Goal: Task Accomplishment & Management: Use online tool/utility

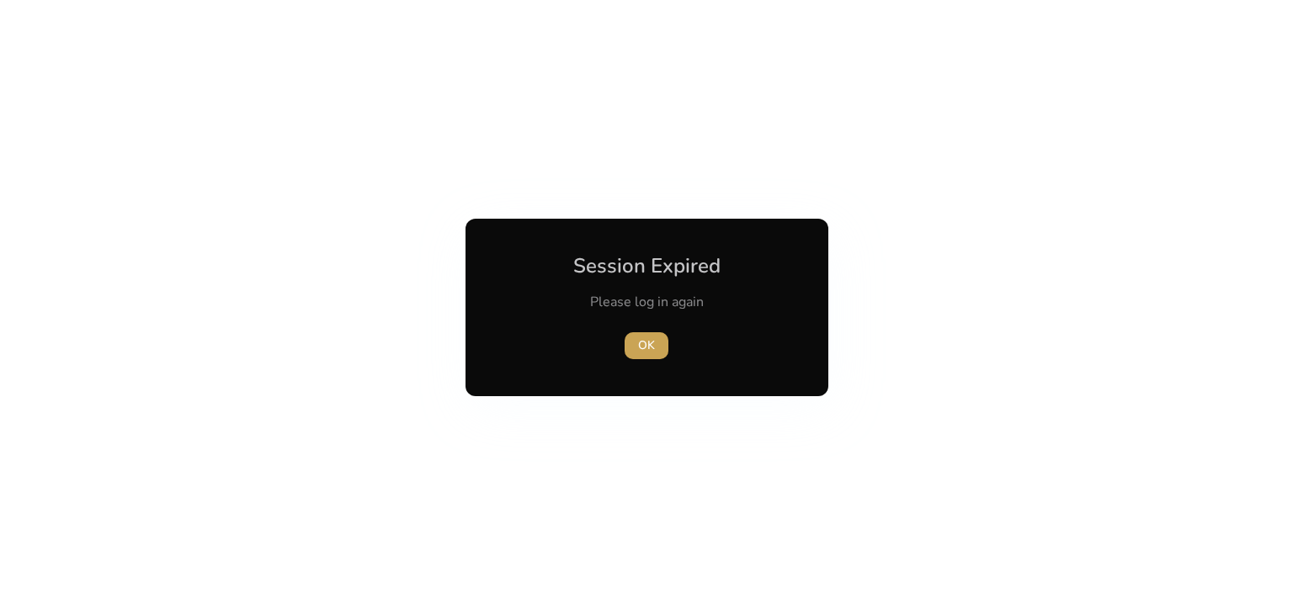
click at [653, 334] on span "button" at bounding box center [646, 346] width 44 height 40
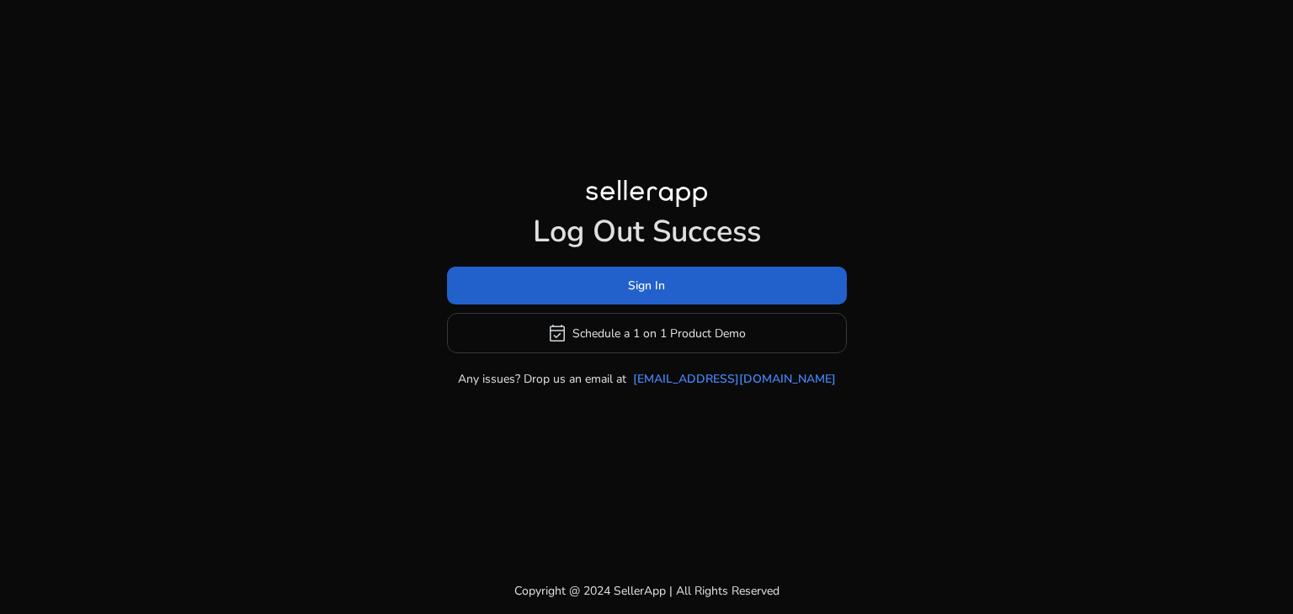
click at [653, 284] on span "Sign In" at bounding box center [646, 286] width 37 height 18
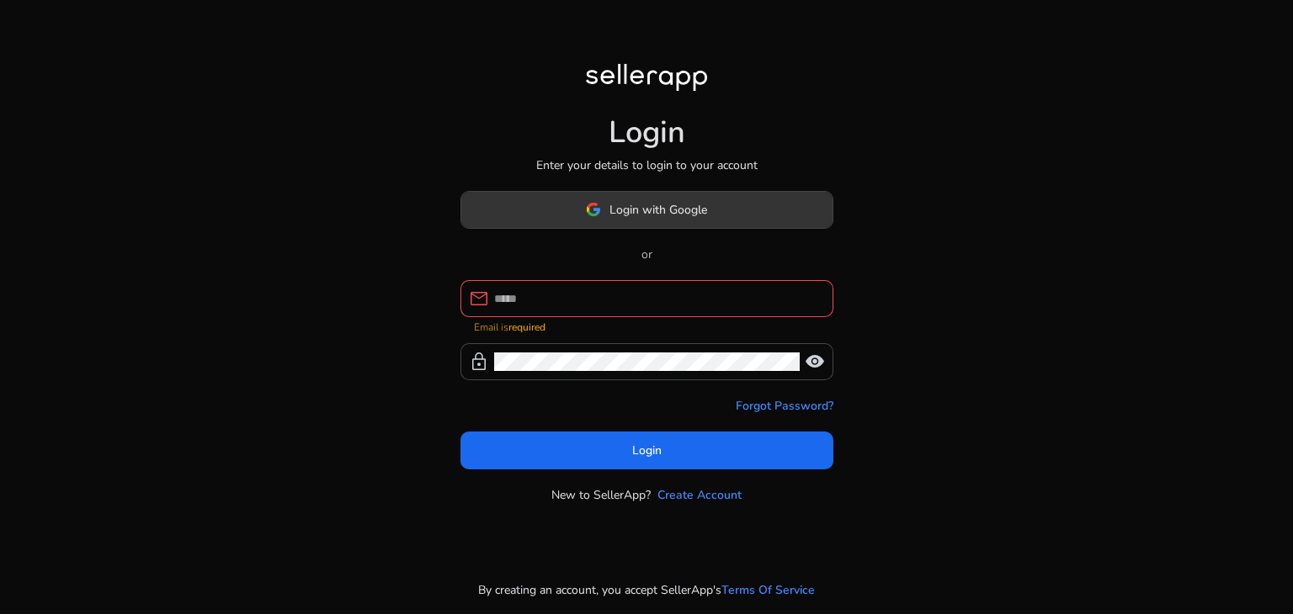
click at [678, 219] on span "Login with Google" at bounding box center [658, 210] width 98 height 18
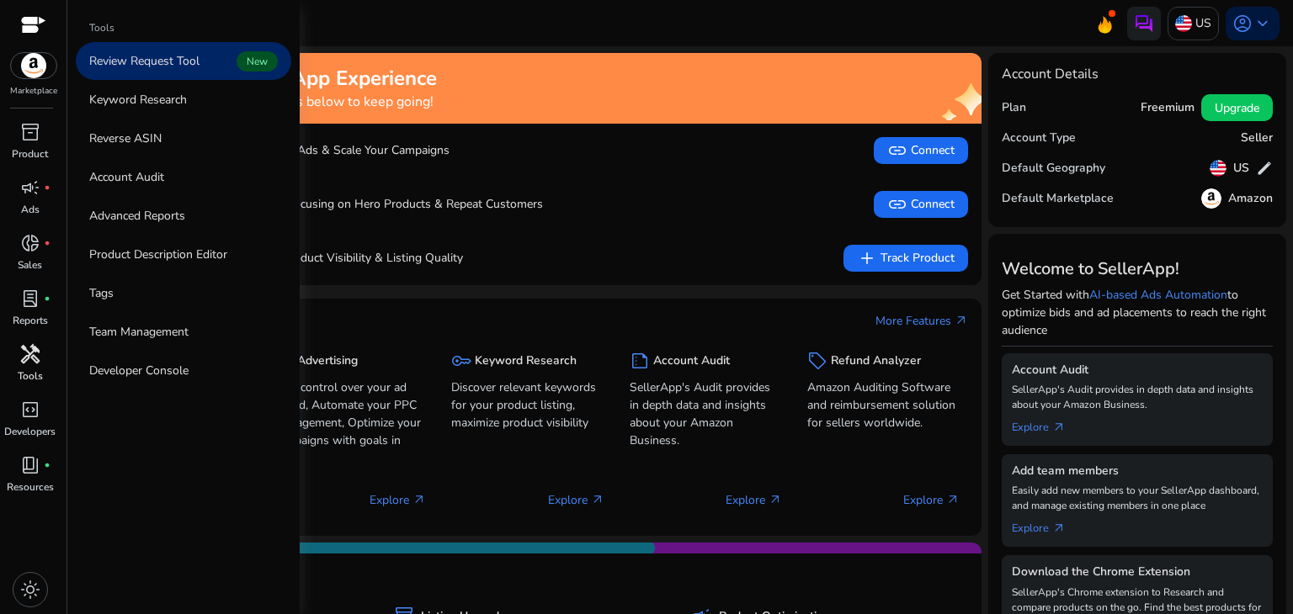
click at [28, 356] on span "handyman" at bounding box center [30, 354] width 20 height 20
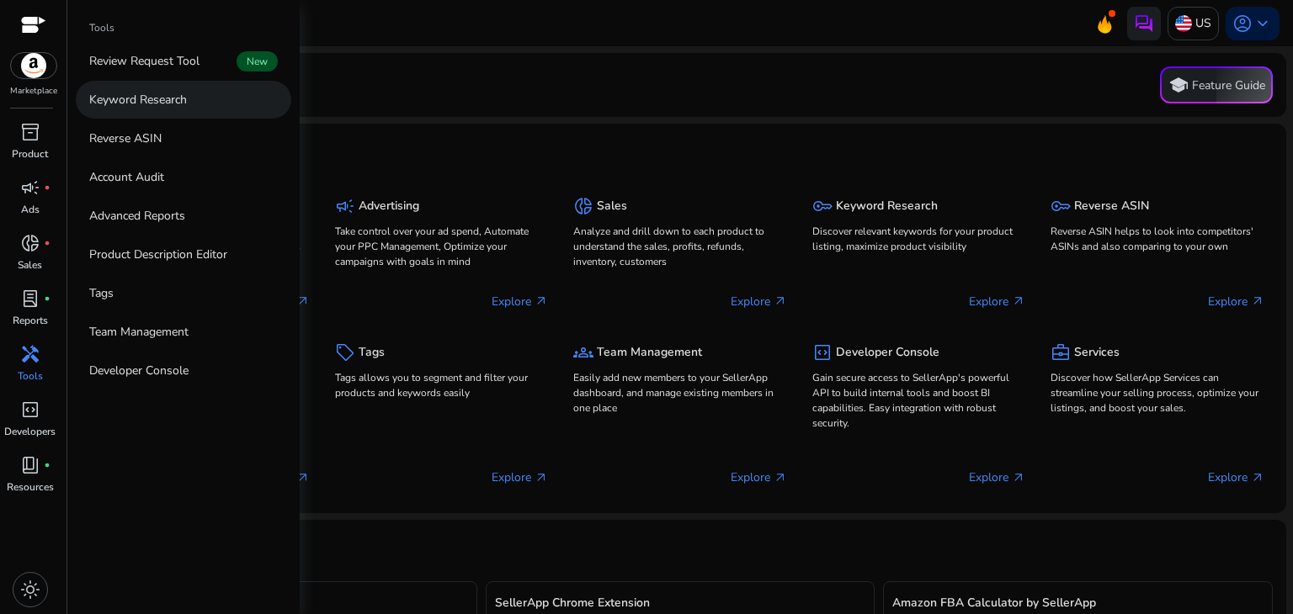
click at [140, 109] on link "Keyword Research" at bounding box center [183, 100] width 215 height 38
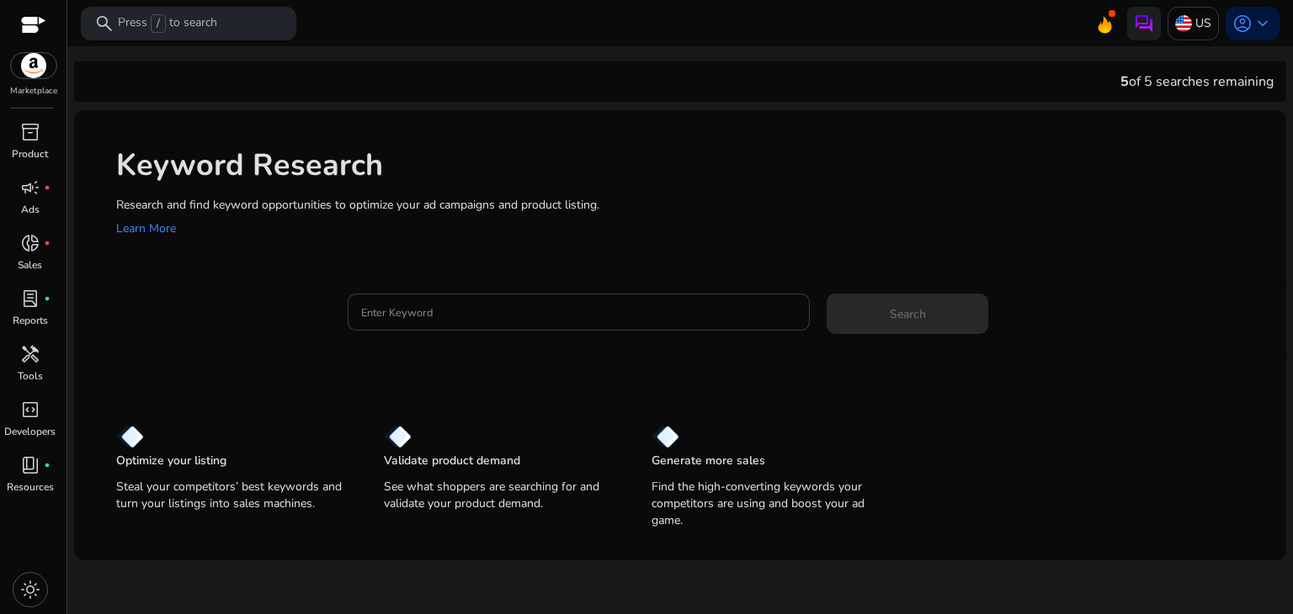
click at [425, 313] on input "Enter Keyword" at bounding box center [579, 312] width 436 height 19
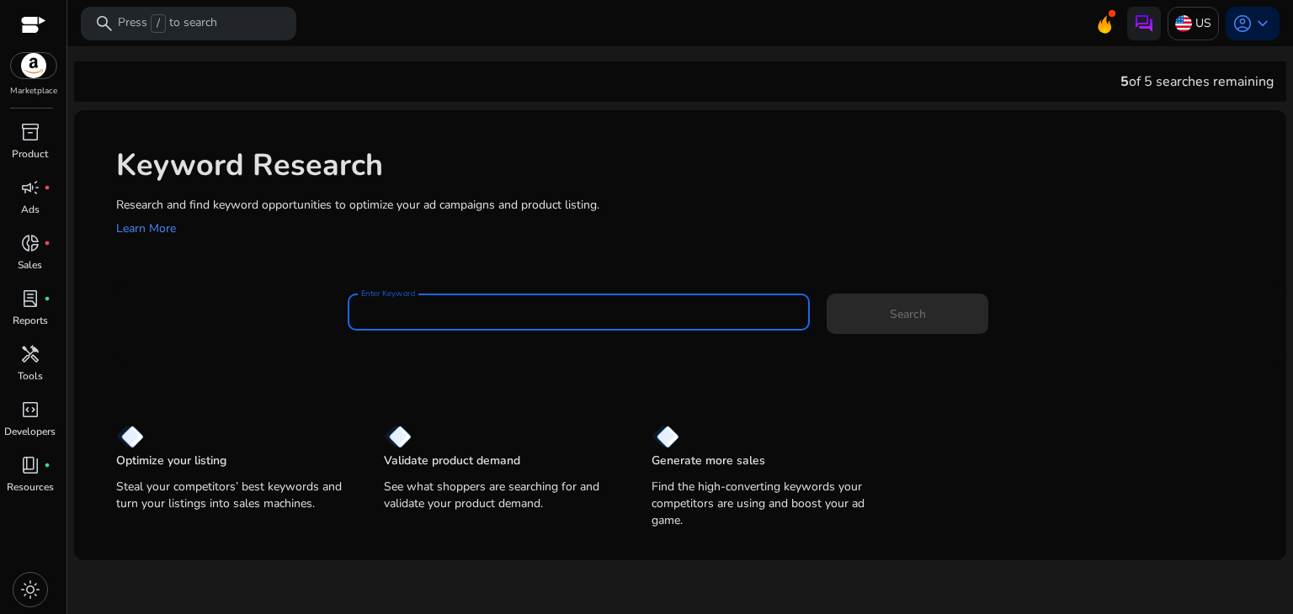
paste input "**********"
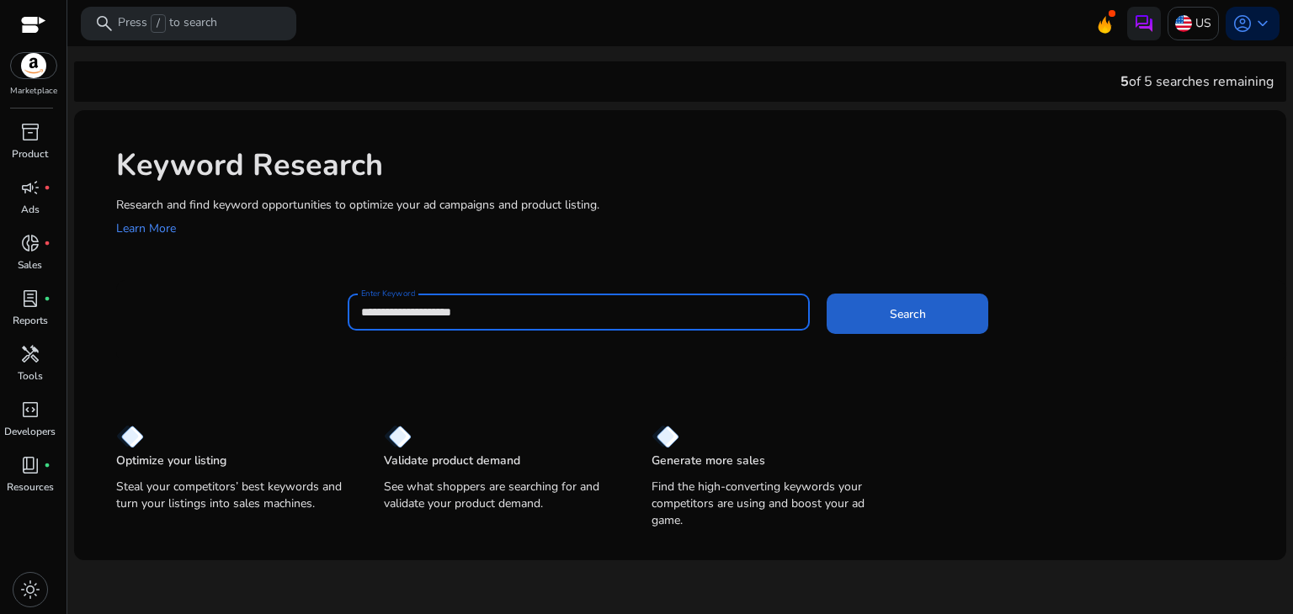
type input "**********"
click at [862, 302] on span at bounding box center [907, 314] width 162 height 40
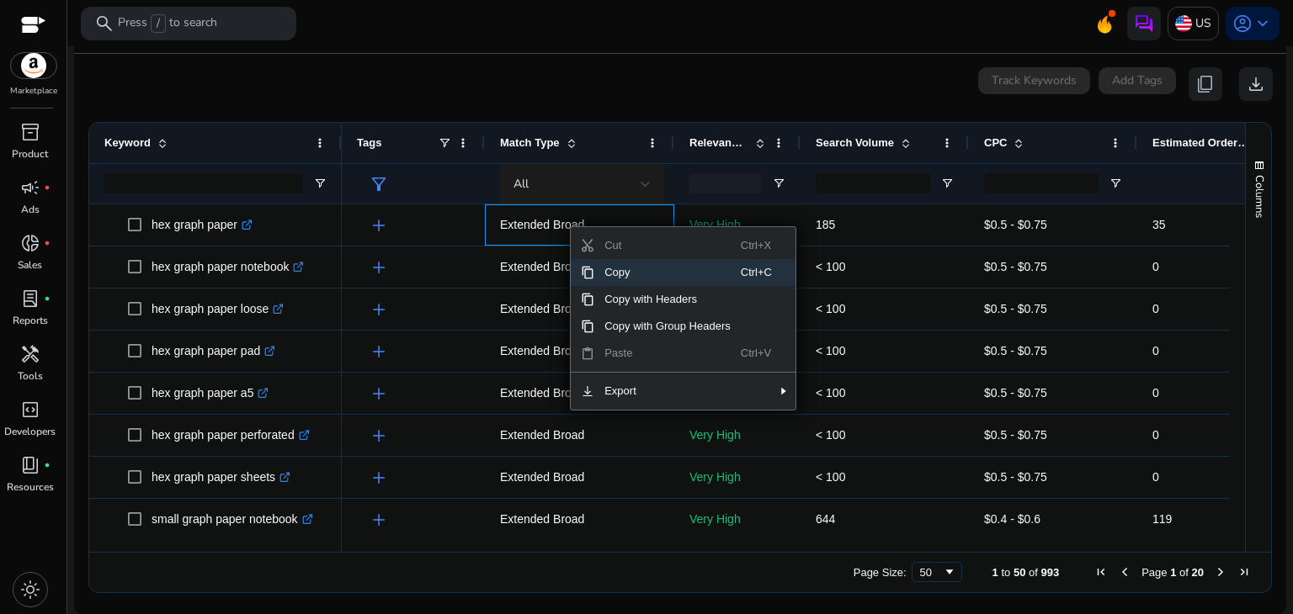
scroll to position [217, 0]
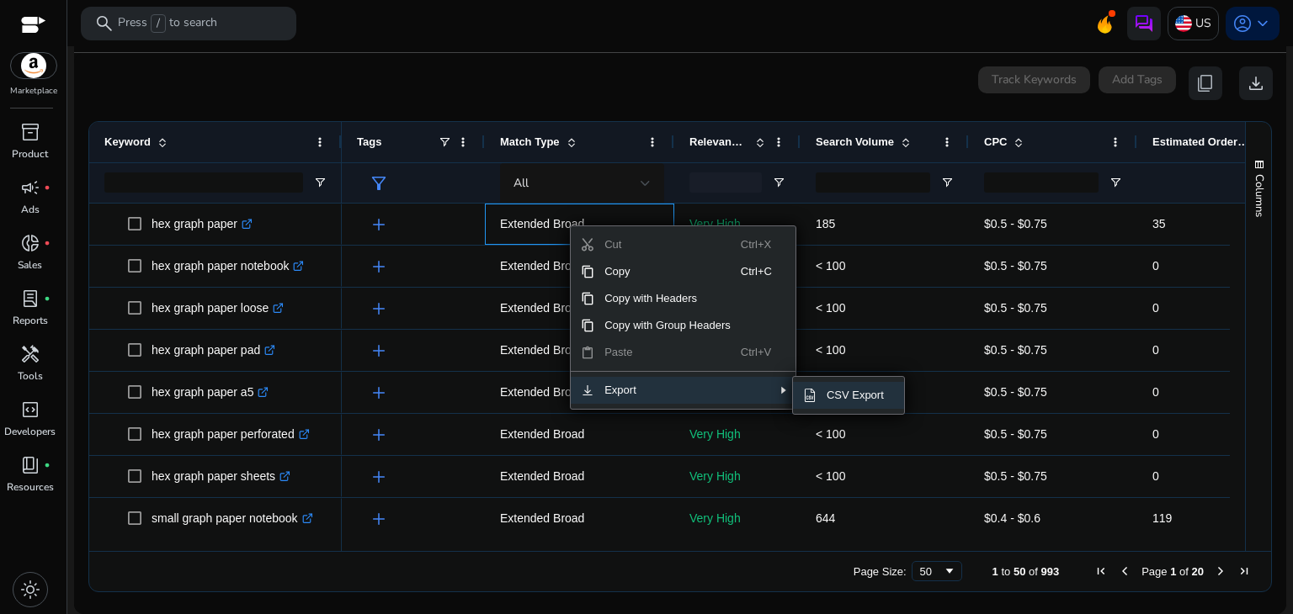
click at [808, 394] on span "SubMenu" at bounding box center [809, 395] width 13 height 13
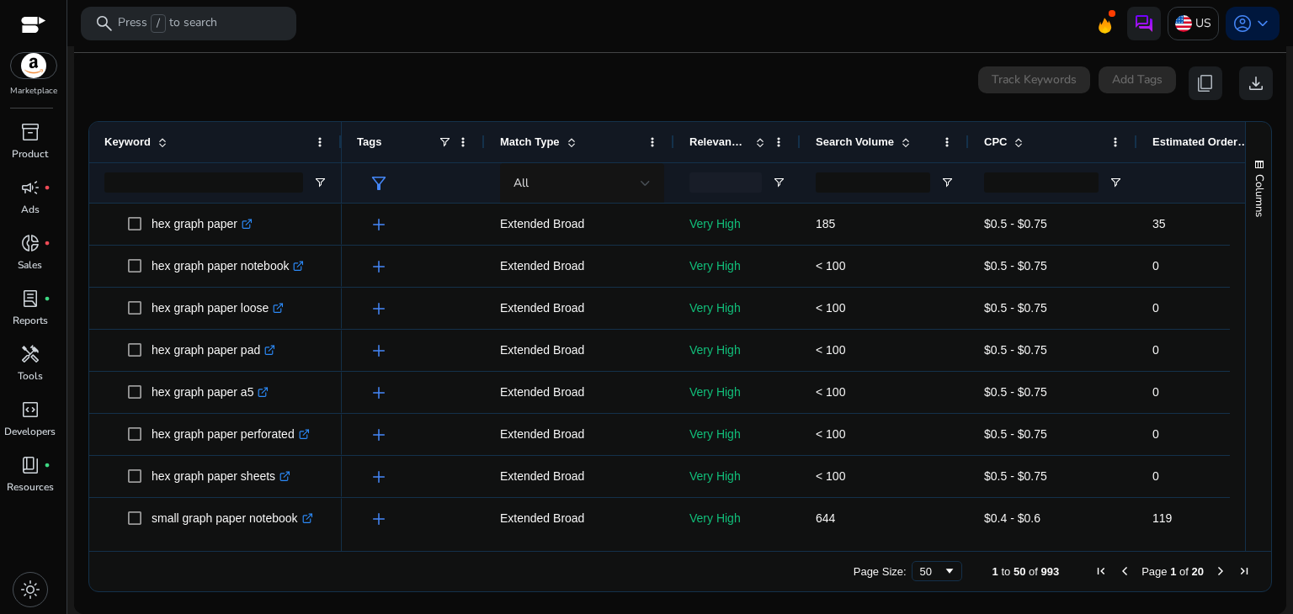
scroll to position [0, 0]
